Goal: Check status: Check status

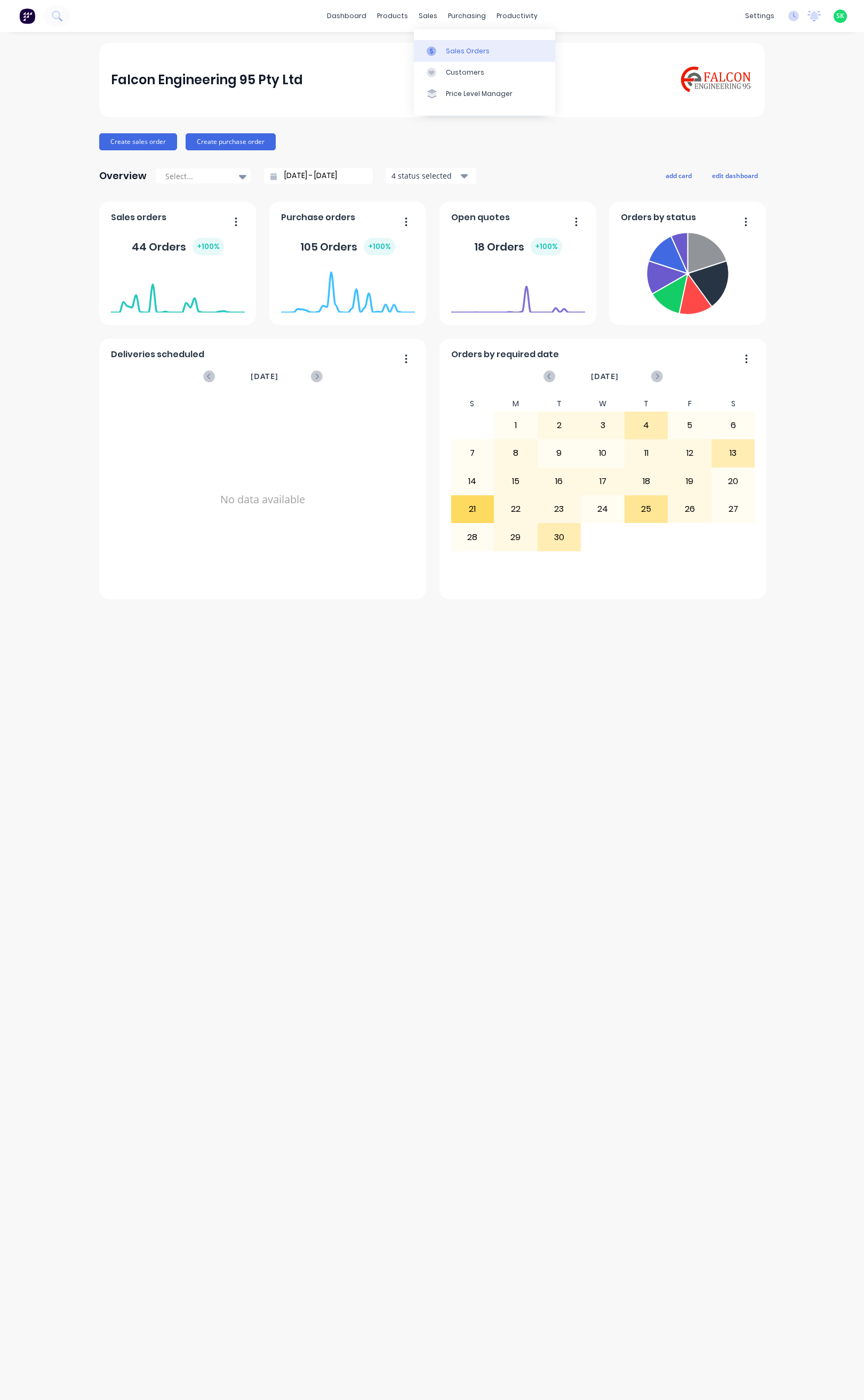
click at [455, 51] on div "Sales Orders" at bounding box center [468, 51] width 44 height 10
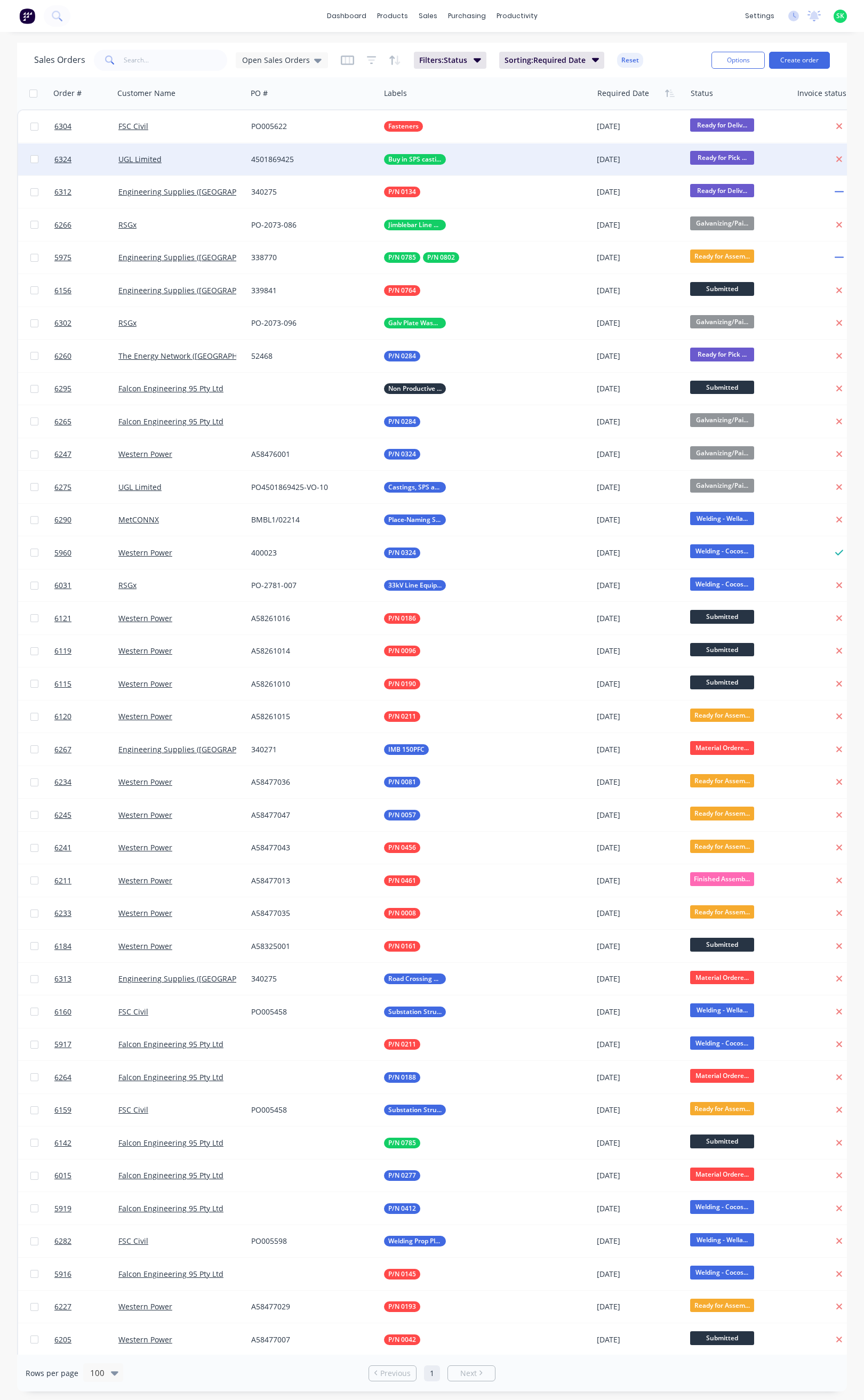
click at [215, 157] on div "UGL Limited" at bounding box center [177, 159] width 118 height 11
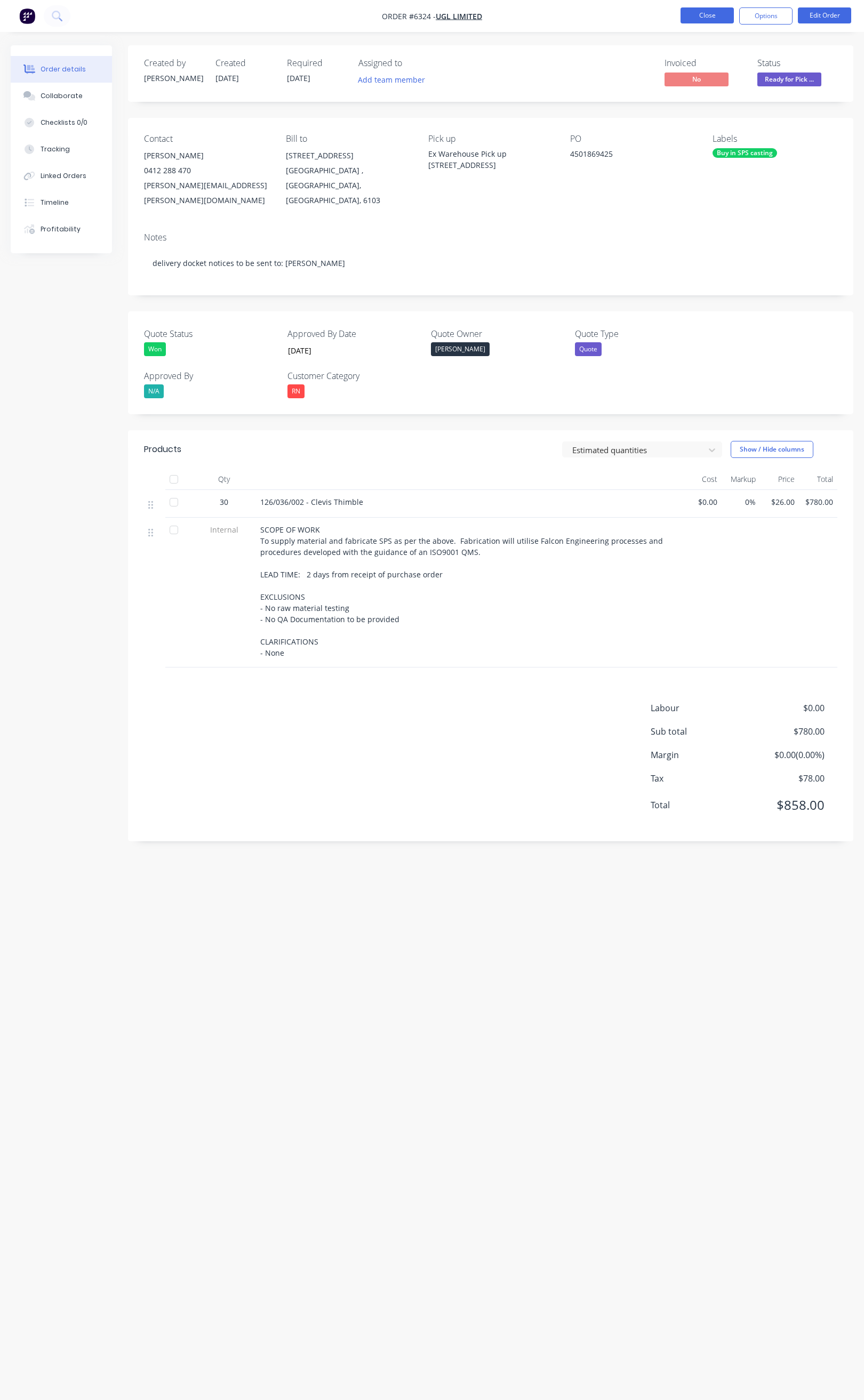
click at [710, 17] on button "Close" at bounding box center [707, 15] width 54 height 16
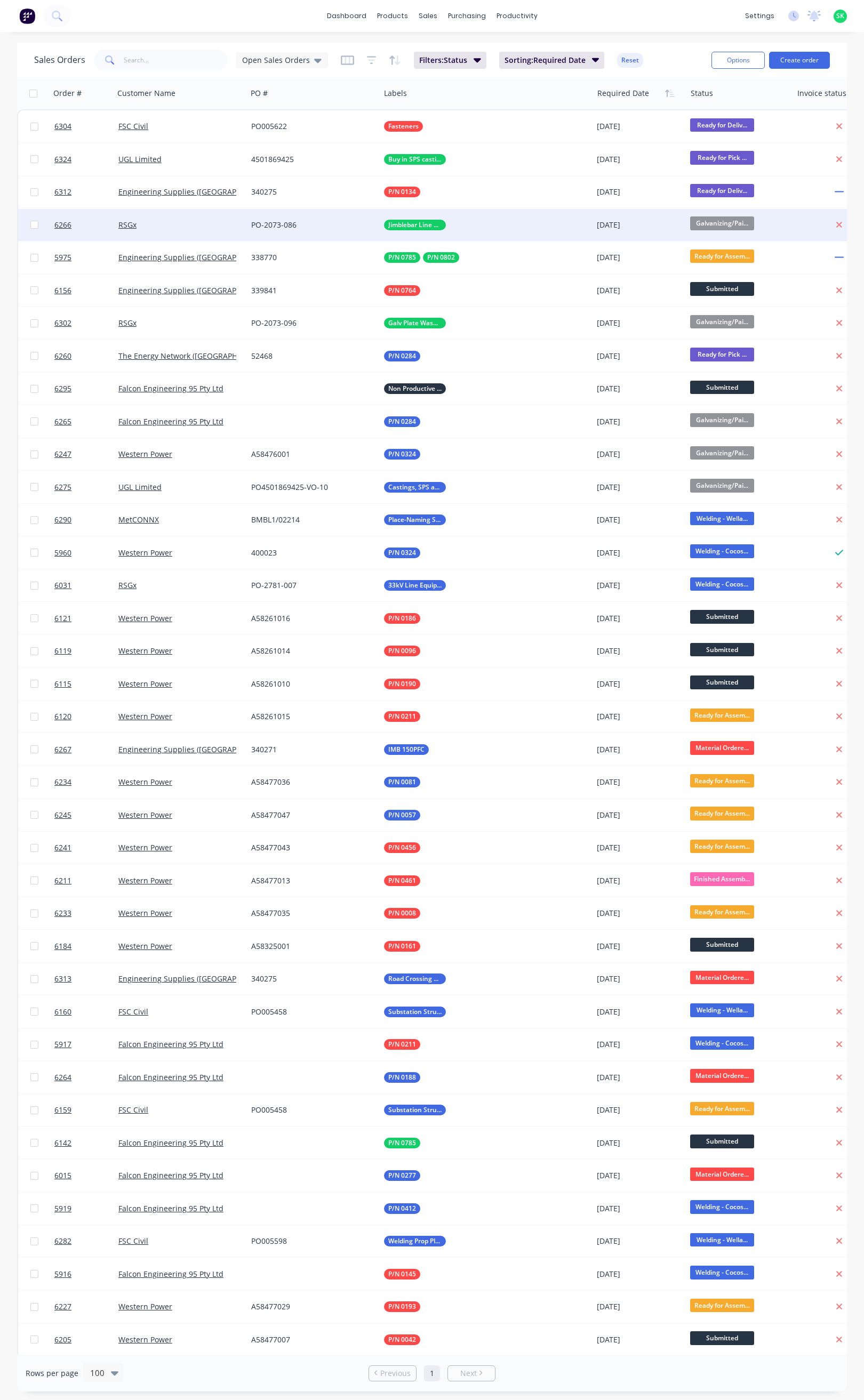
click at [344, 225] on div "PO-2073-086" at bounding box center [310, 225] width 118 height 11
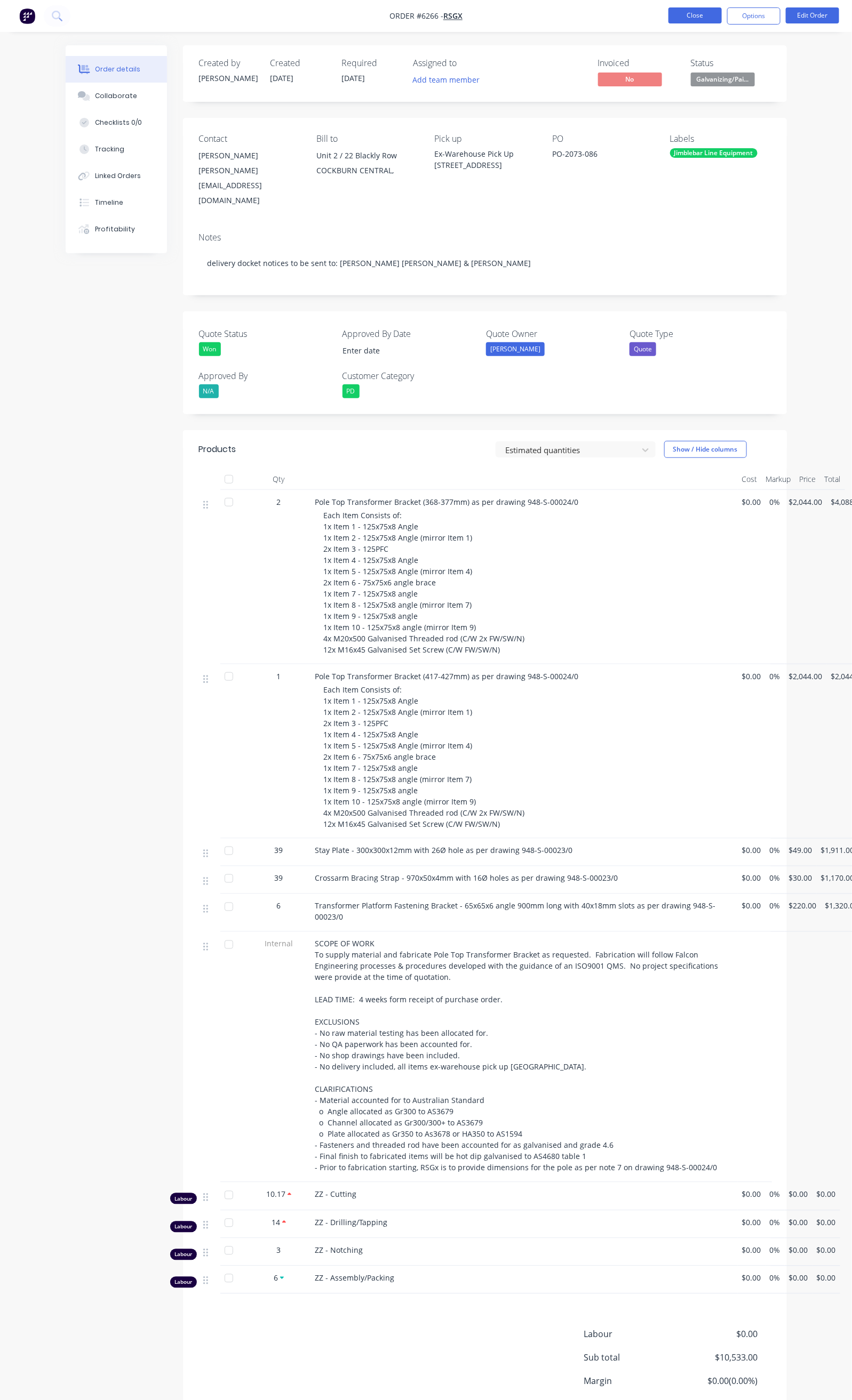
click at [700, 13] on button "Close" at bounding box center [695, 15] width 54 height 16
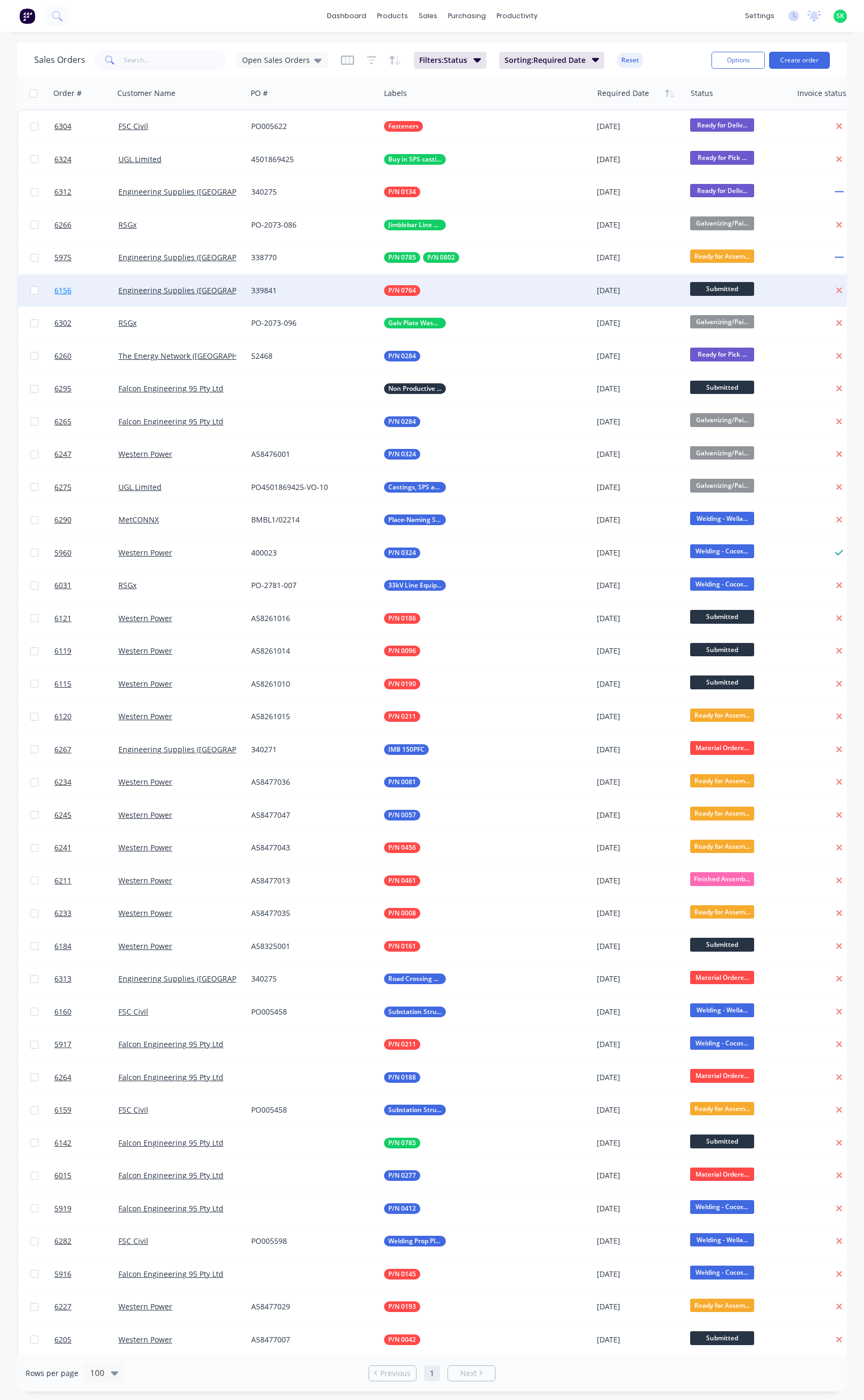
click at [64, 293] on span "6156" at bounding box center [63, 290] width 17 height 11
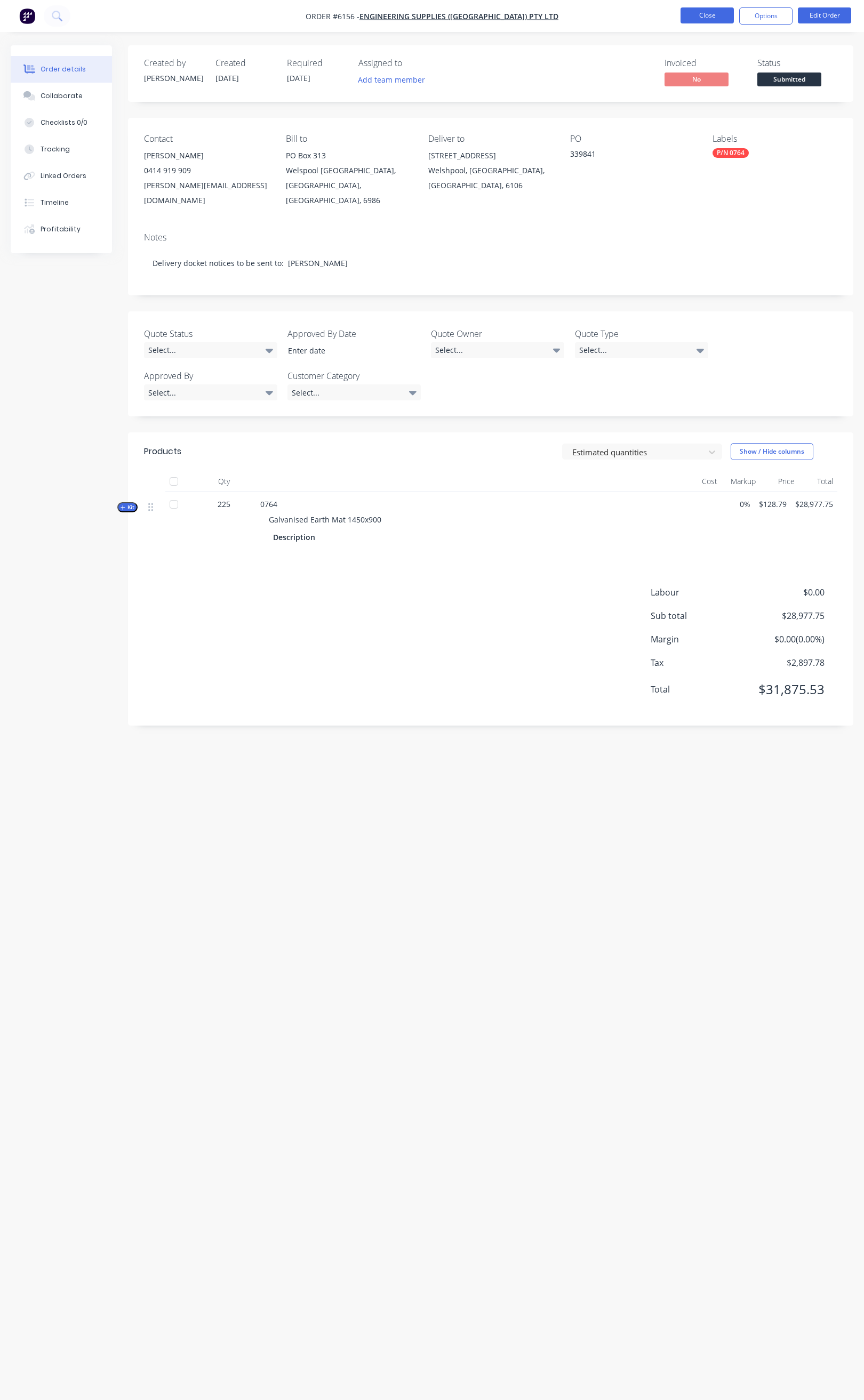
click at [712, 10] on button "Close" at bounding box center [707, 15] width 54 height 16
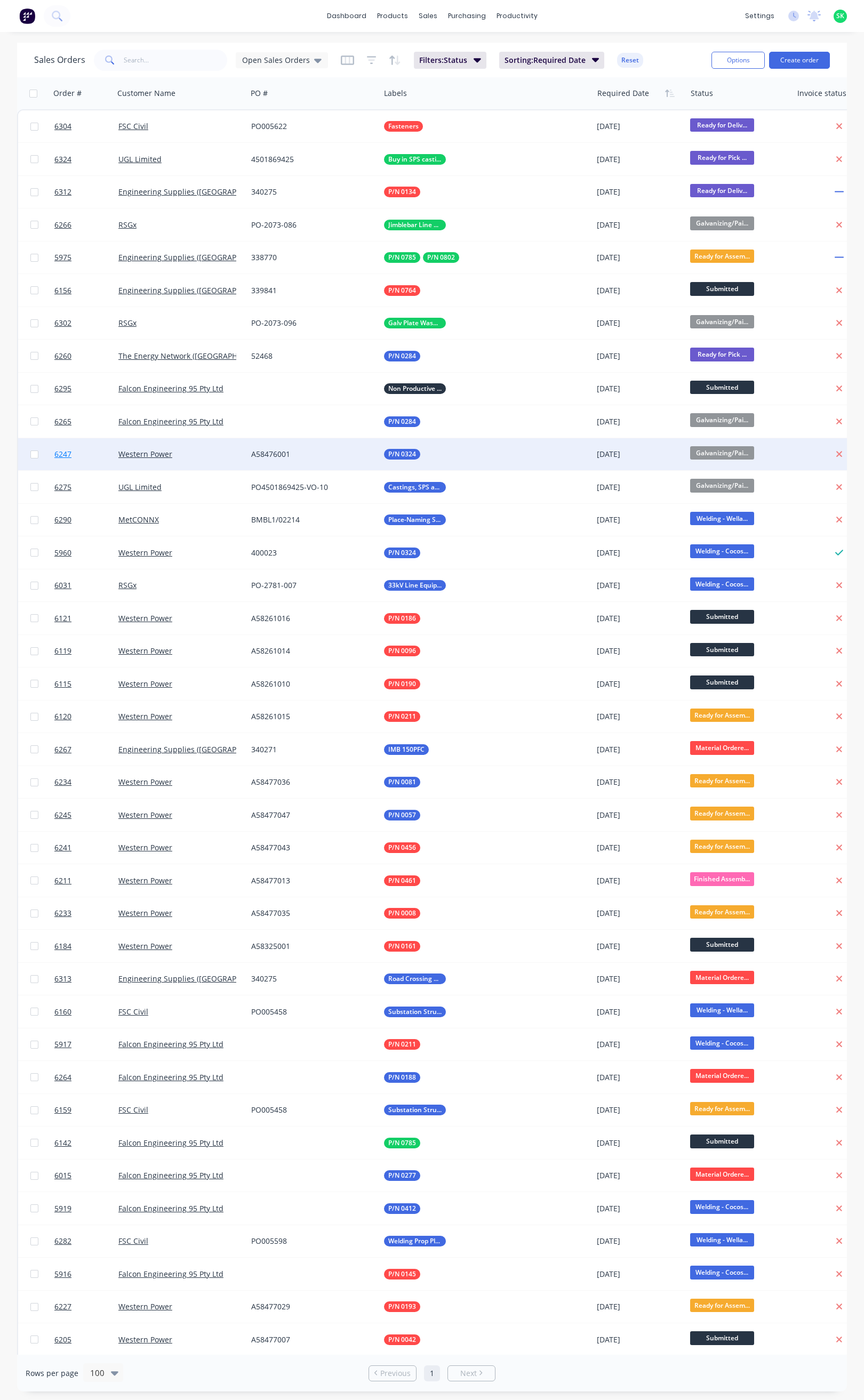
click at [70, 451] on span "6247" at bounding box center [63, 454] width 17 height 11
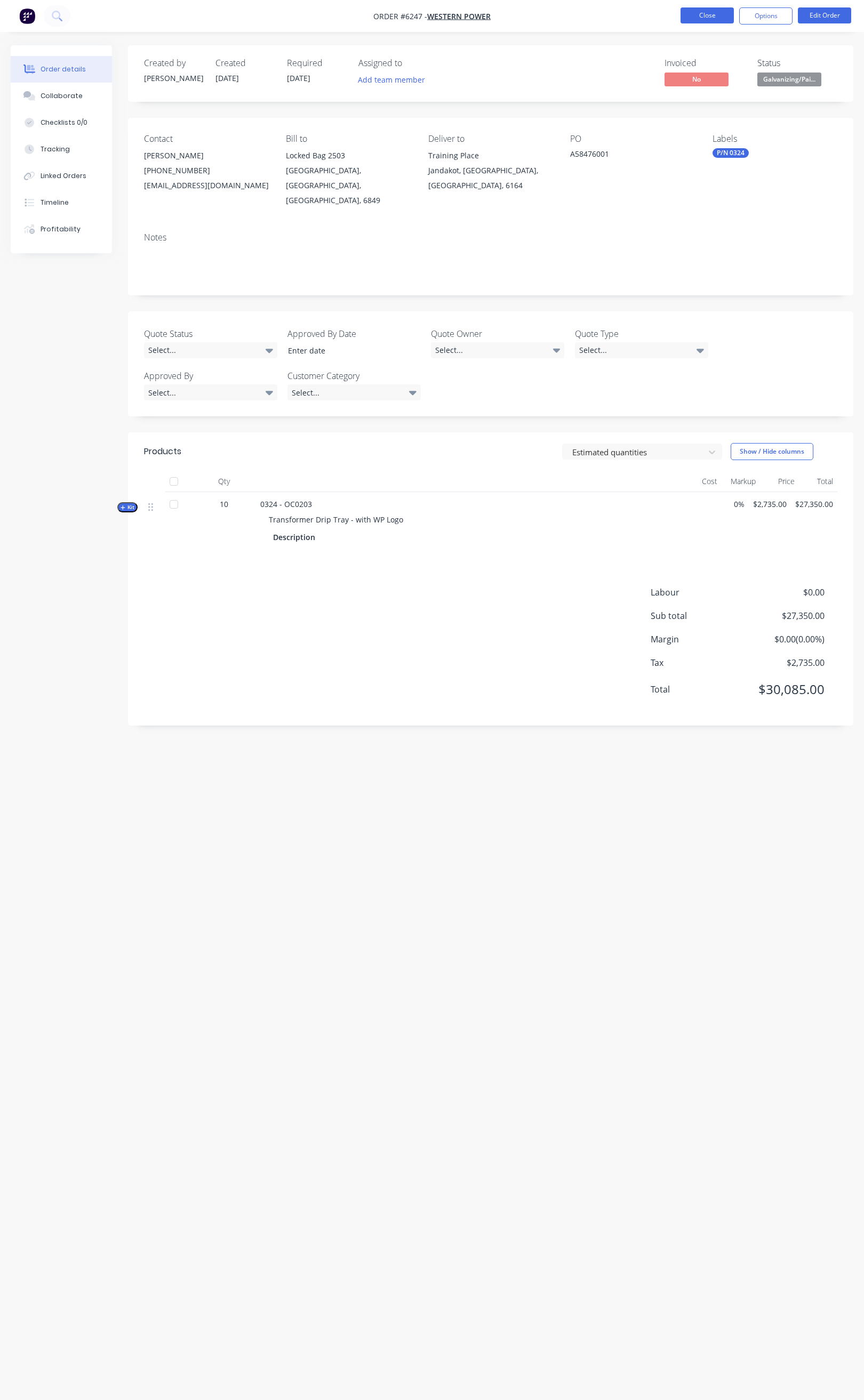
click at [699, 12] on button "Close" at bounding box center [707, 15] width 54 height 16
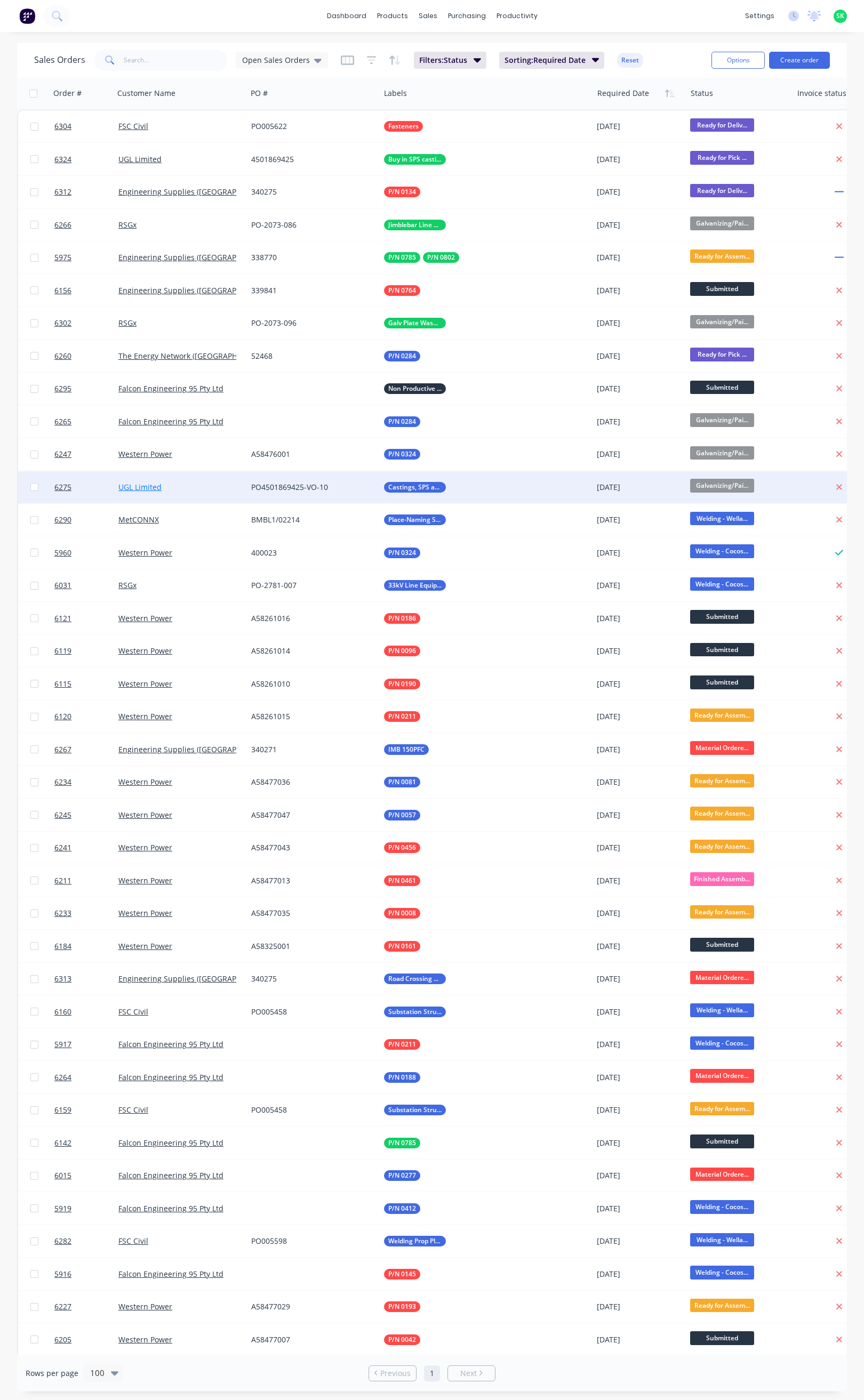
click at [151, 482] on link "UGL Limited" at bounding box center [140, 487] width 43 height 10
click at [69, 483] on span "6275" at bounding box center [63, 487] width 17 height 11
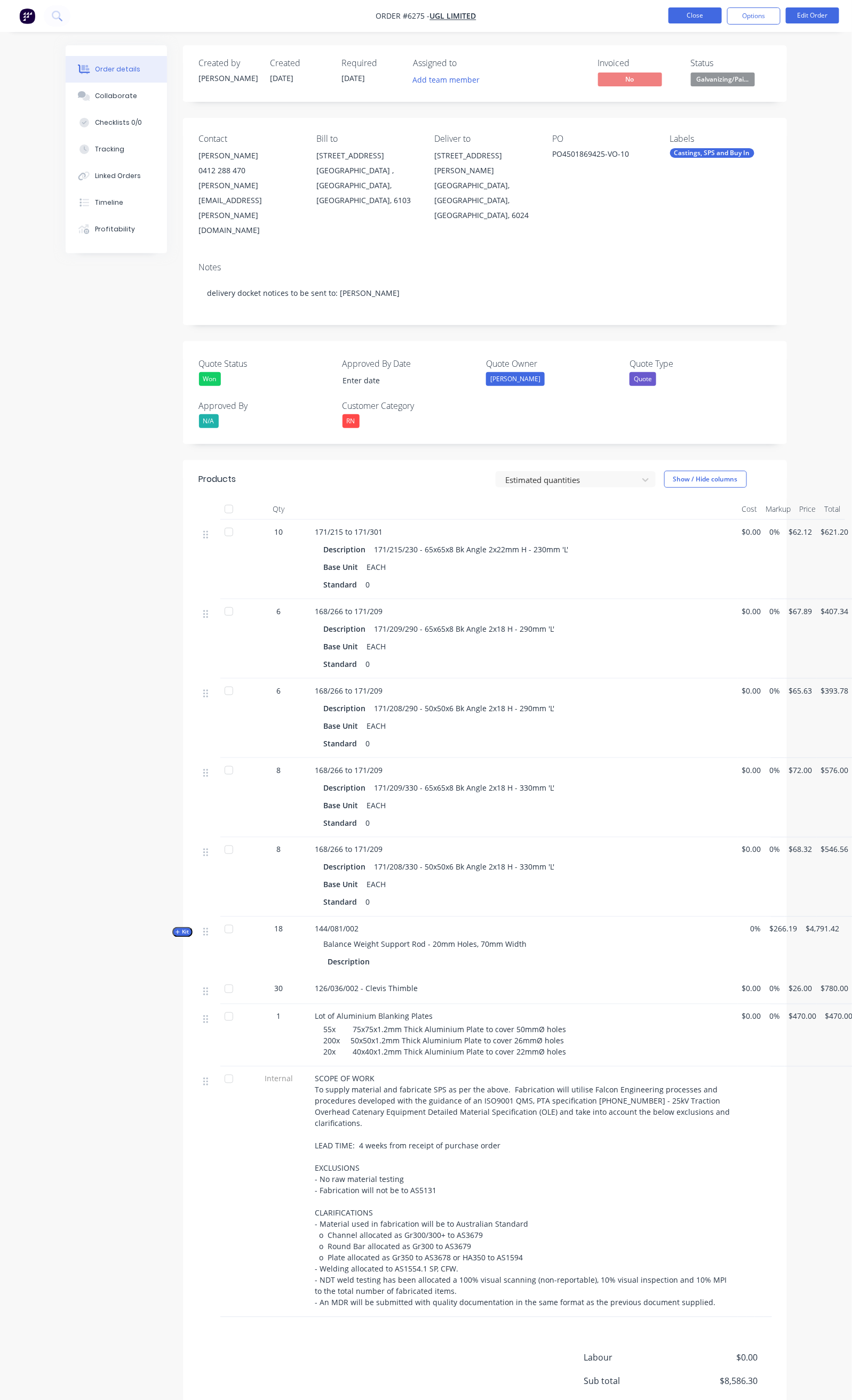
click at [682, 19] on button "Close" at bounding box center [695, 15] width 54 height 16
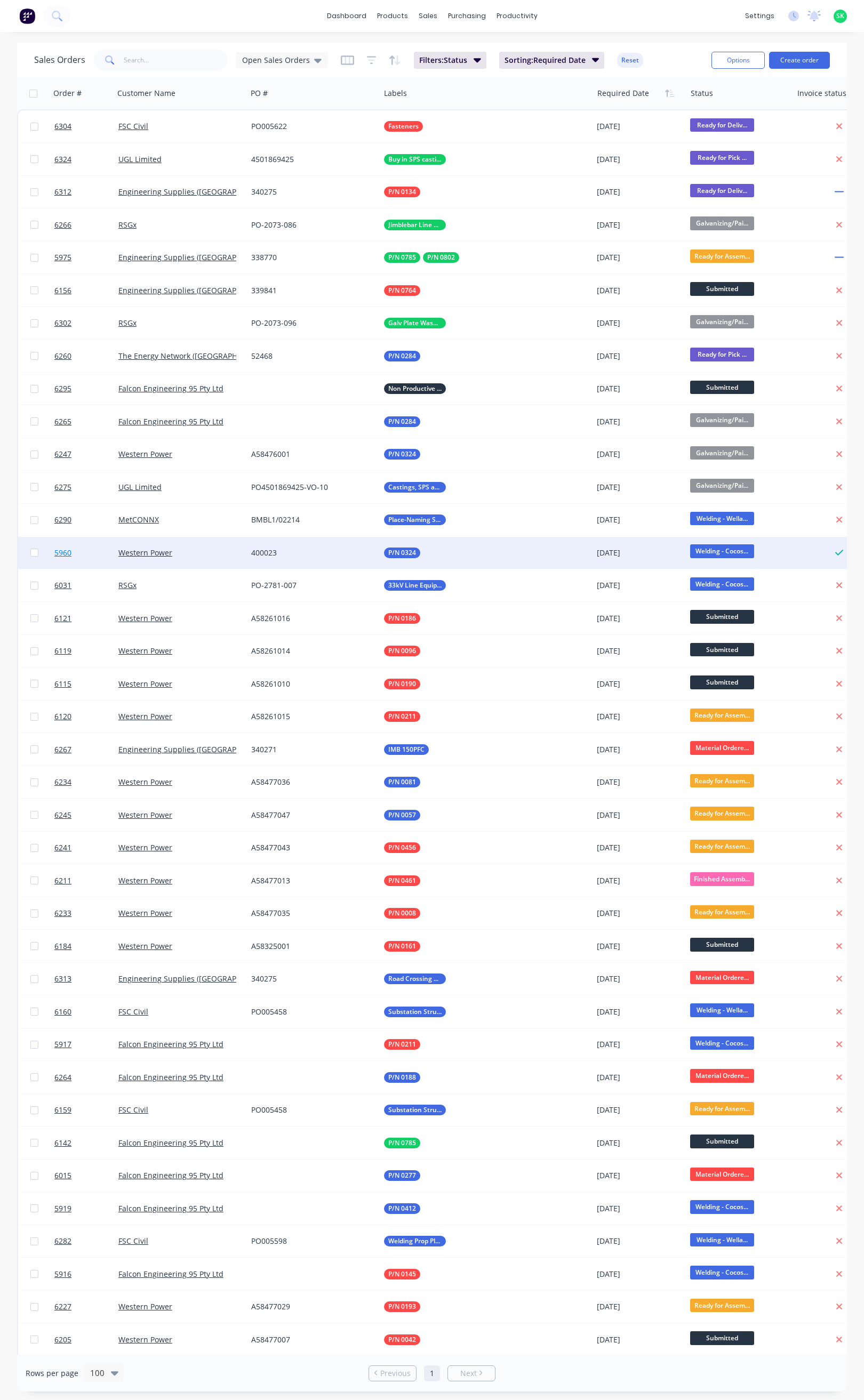
click at [61, 552] on span "5960" at bounding box center [63, 553] width 17 height 11
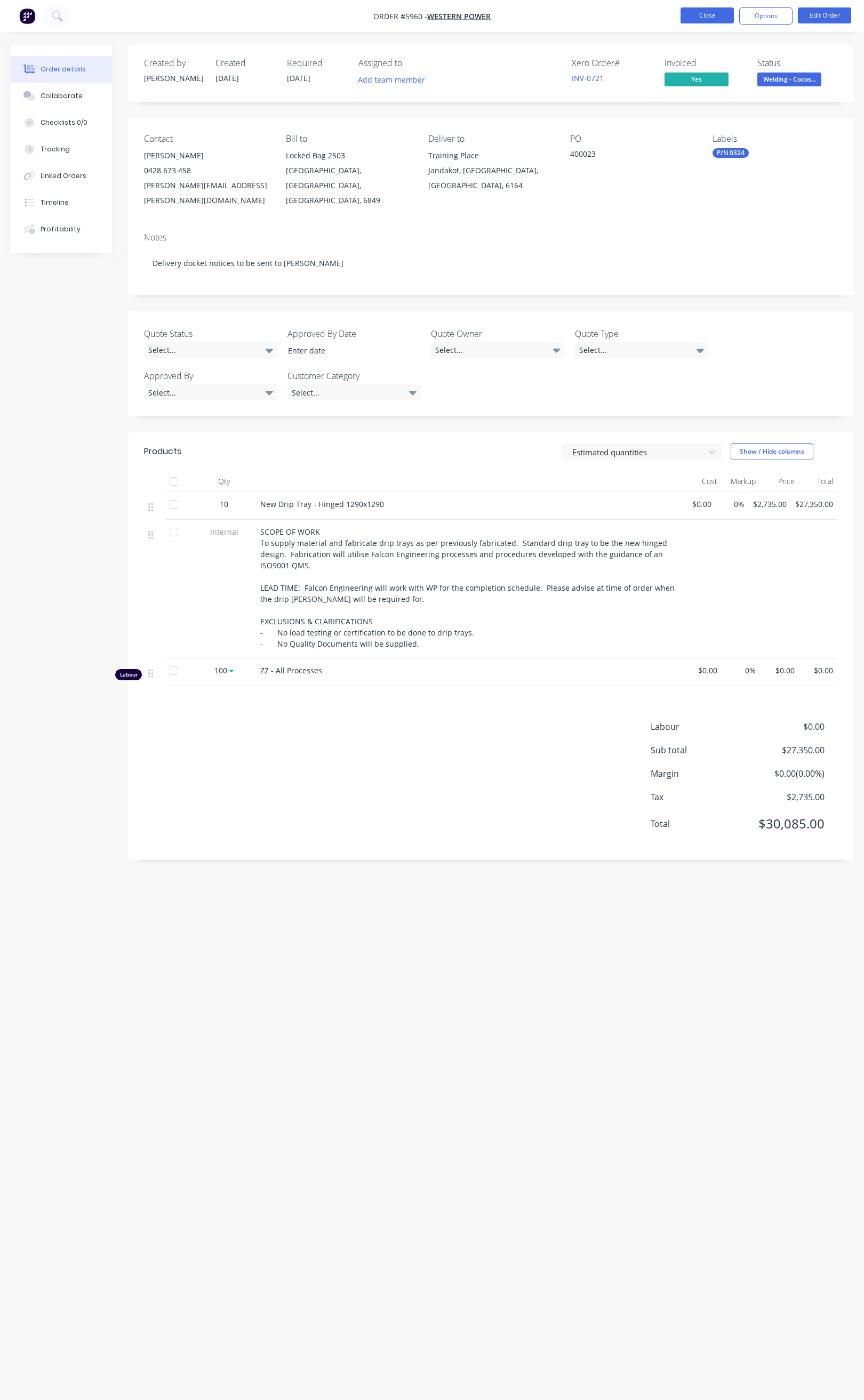
click at [710, 13] on button "Close" at bounding box center [707, 15] width 54 height 16
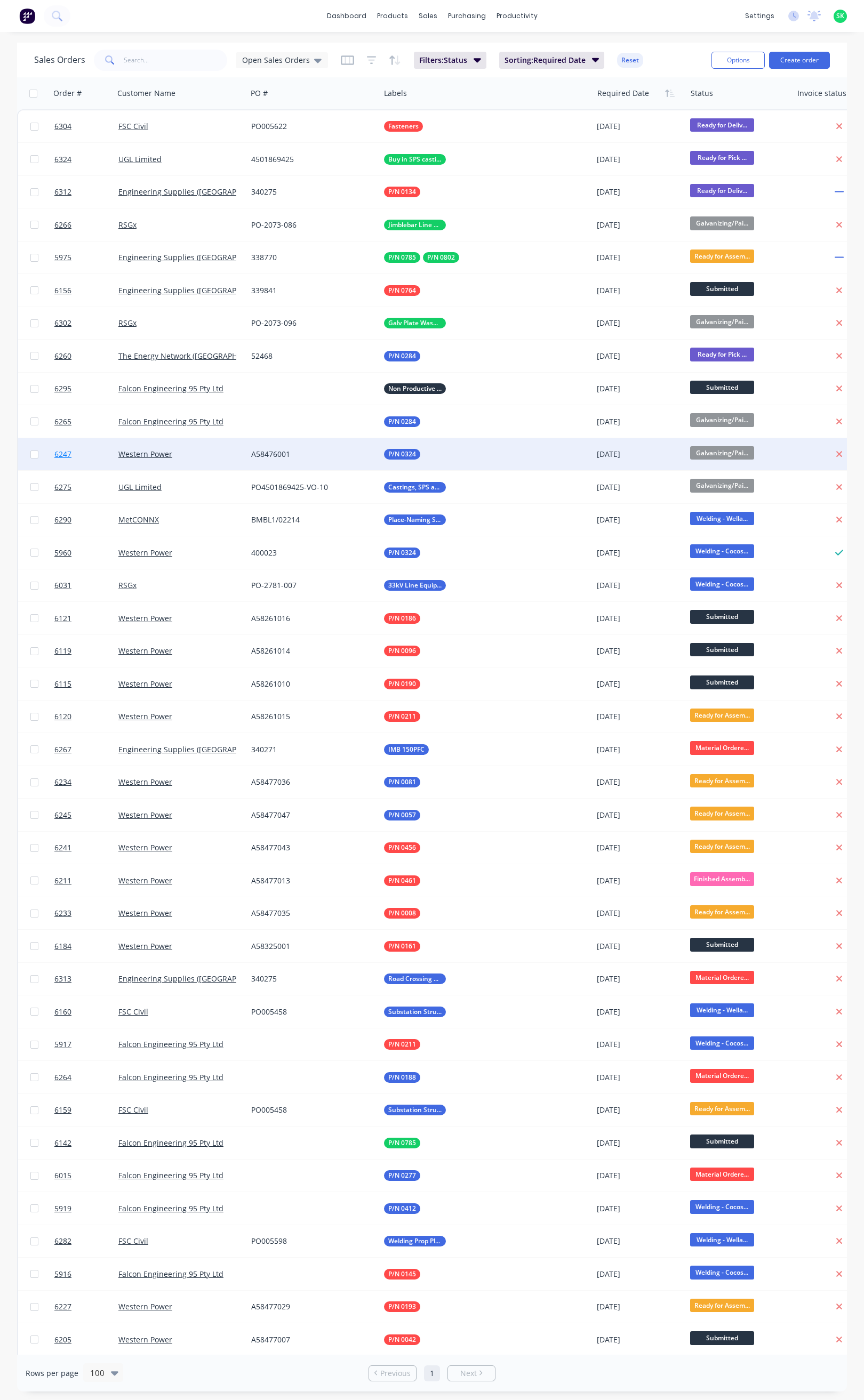
click at [64, 450] on span "6247" at bounding box center [63, 454] width 17 height 11
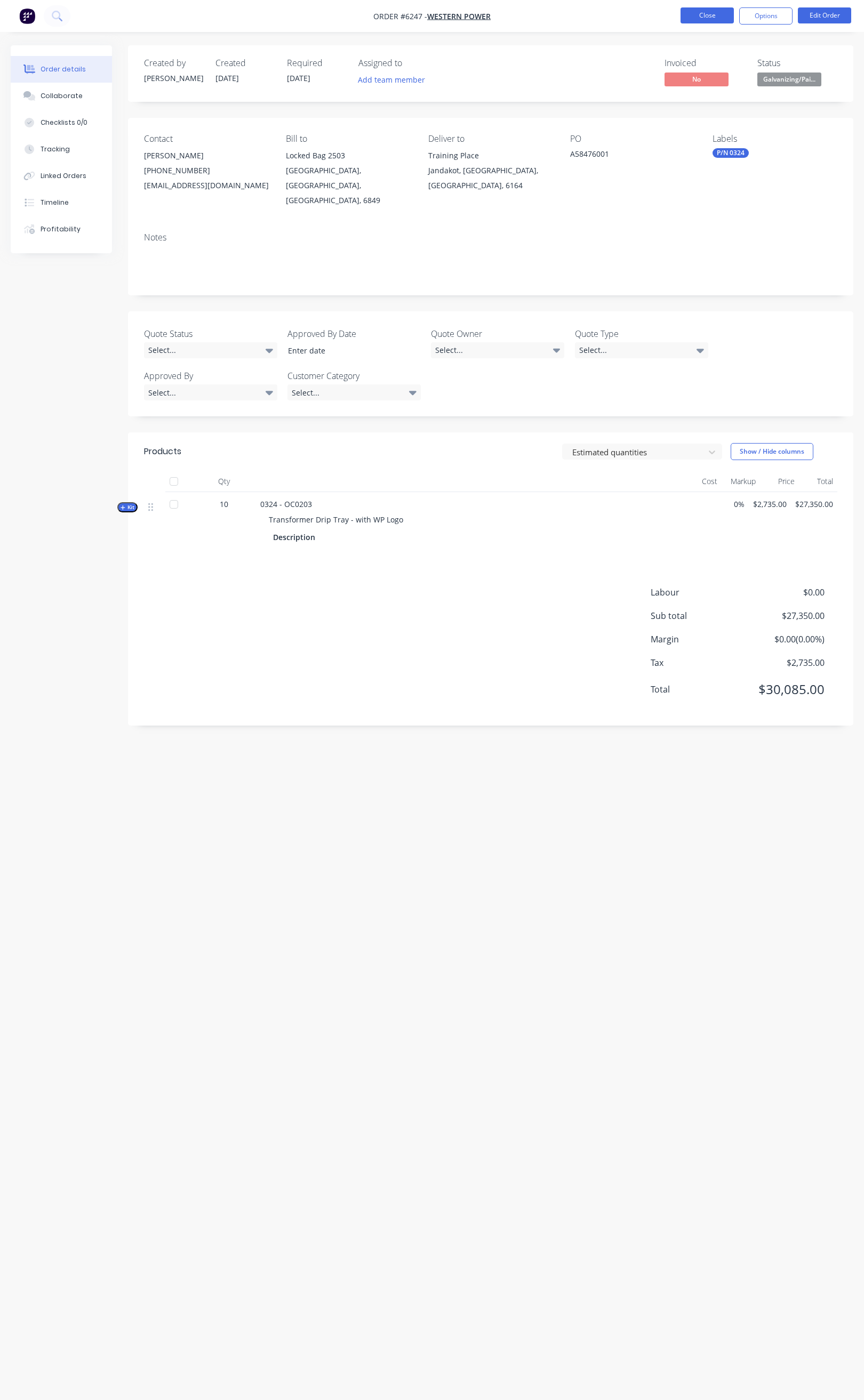
click at [706, 19] on button "Close" at bounding box center [707, 15] width 54 height 16
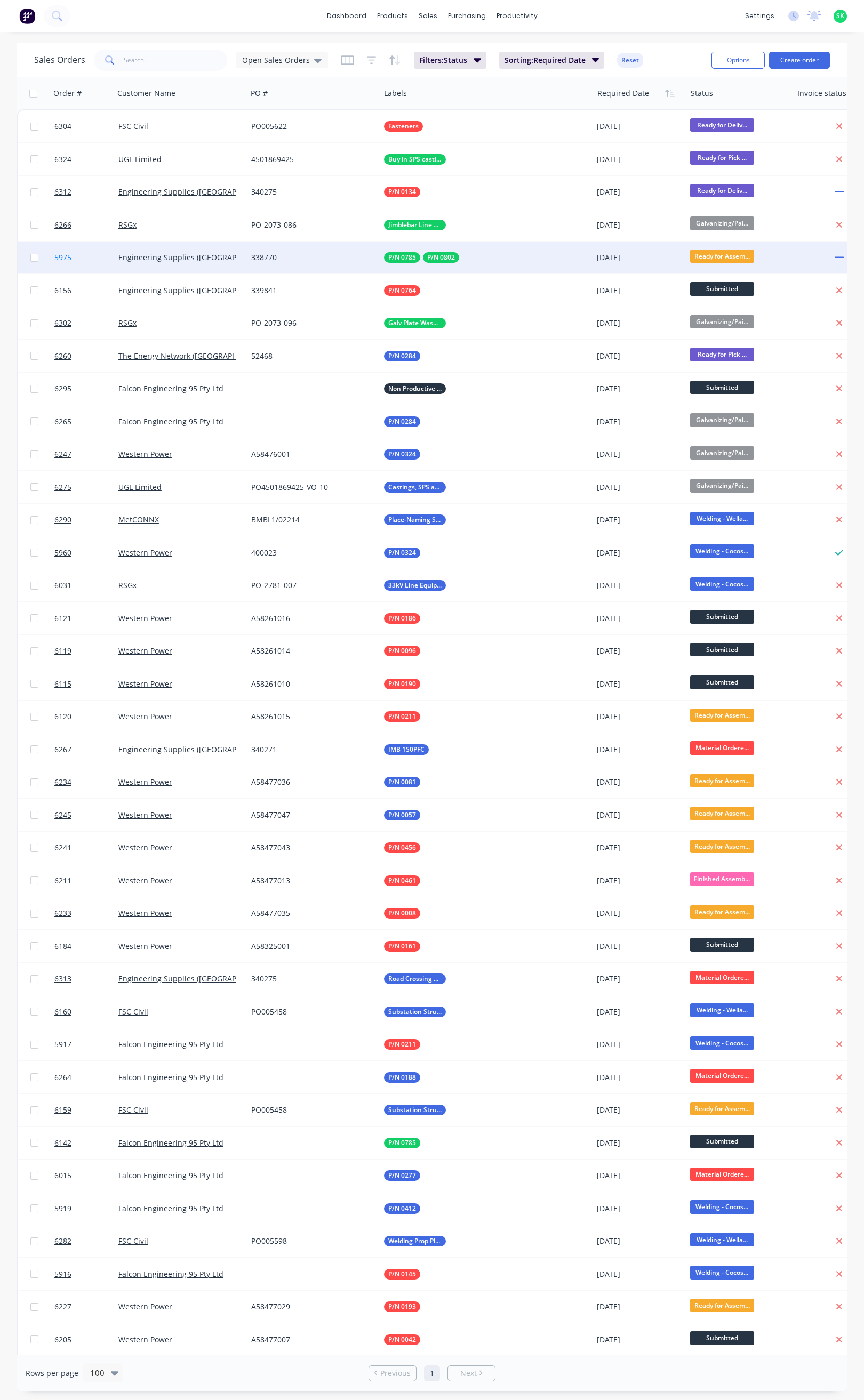
click at [69, 256] on span "5975" at bounding box center [63, 257] width 17 height 11
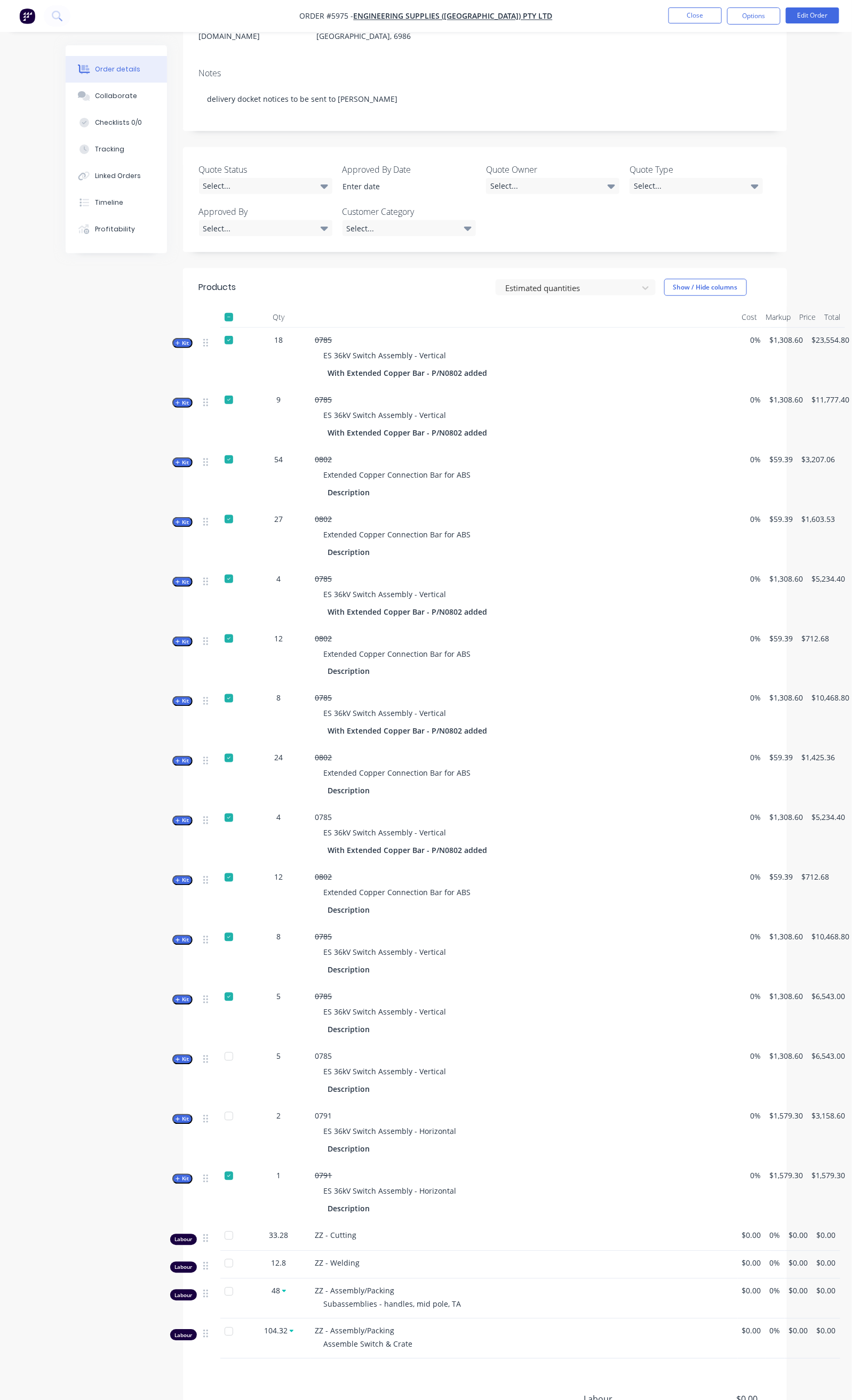
scroll to position [304, 0]
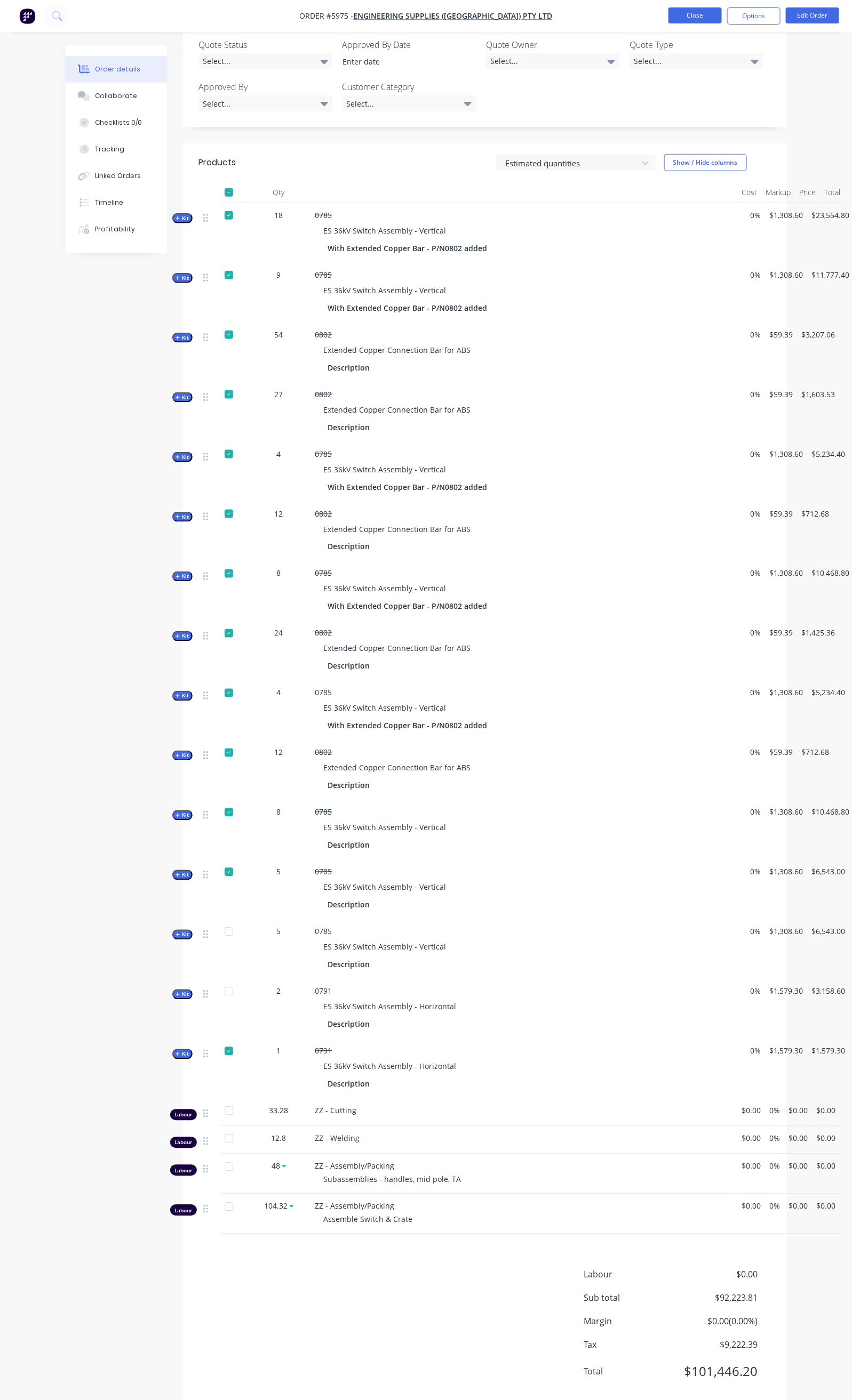
click at [688, 12] on button "Close" at bounding box center [695, 15] width 54 height 16
